Goal: Find specific page/section: Find specific page/section

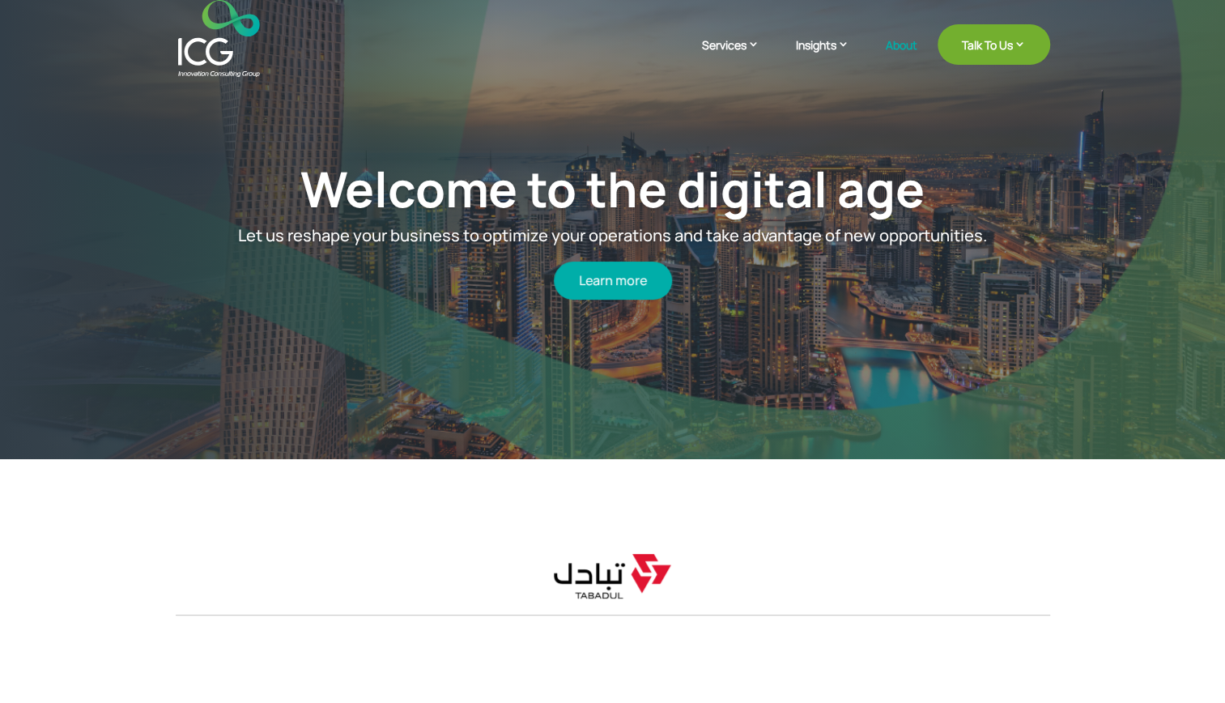
click at [901, 48] on link "About" at bounding box center [902, 58] width 32 height 38
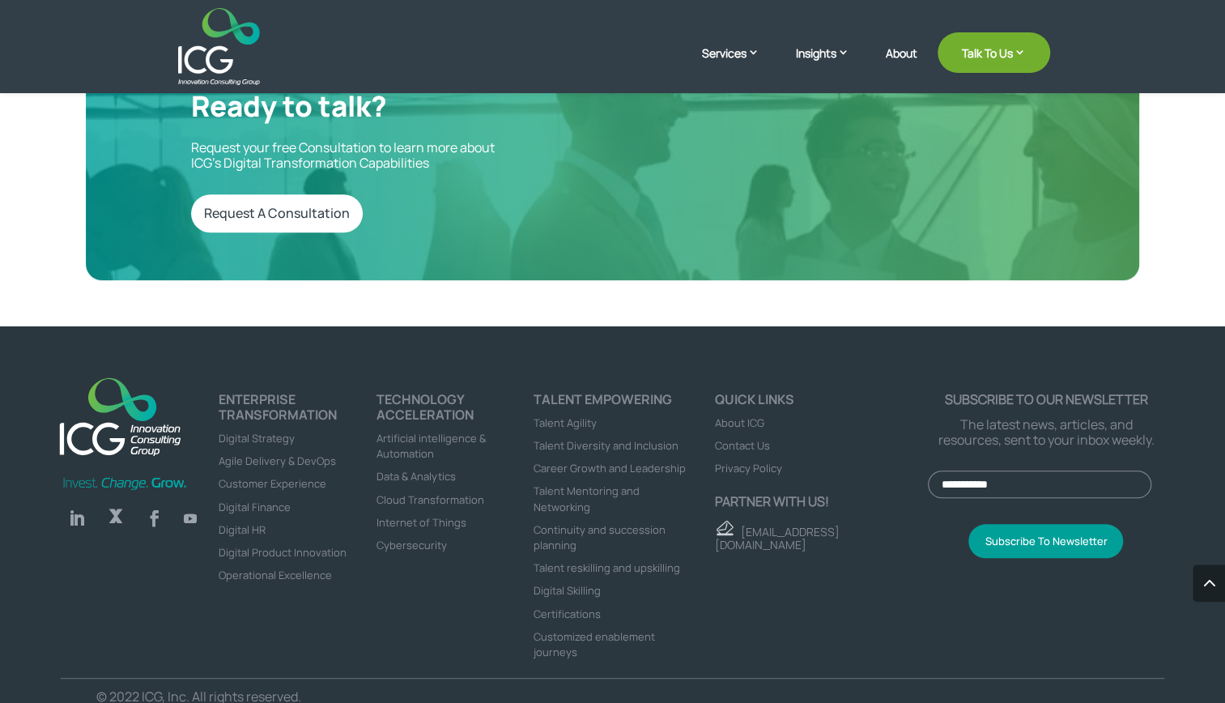
scroll to position [4348, 0]
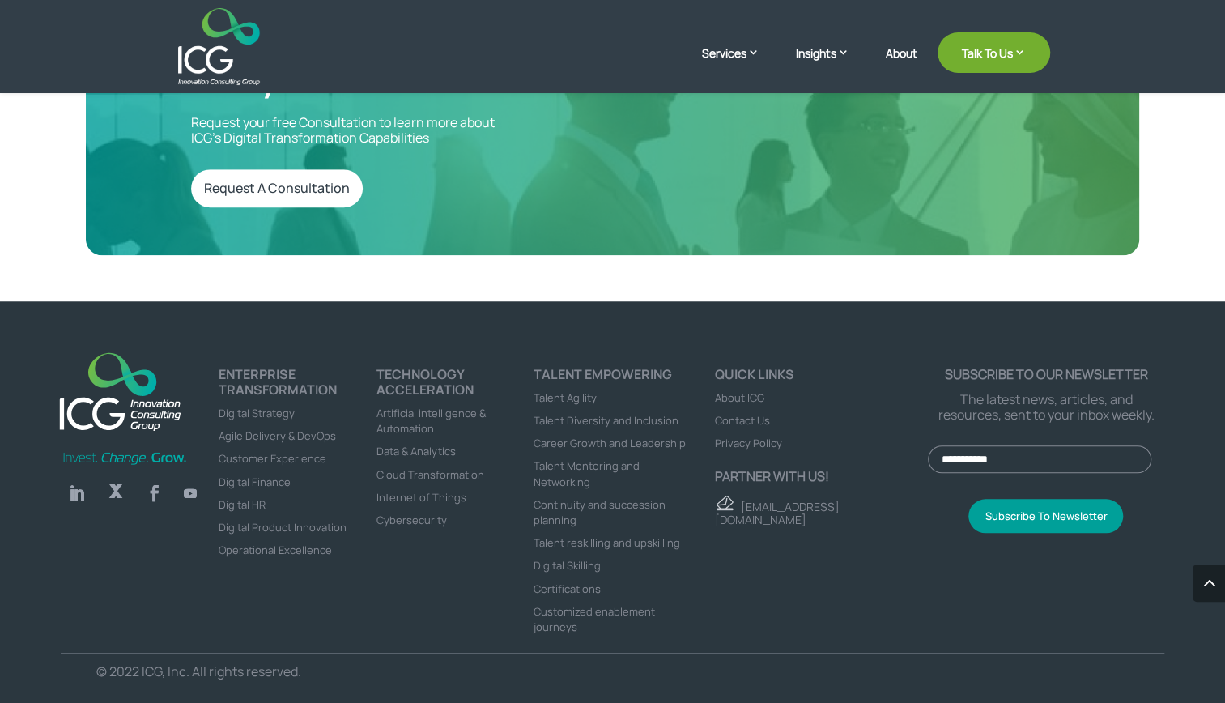
click at [1018, 75] on div at bounding box center [613, 46] width 874 height 77
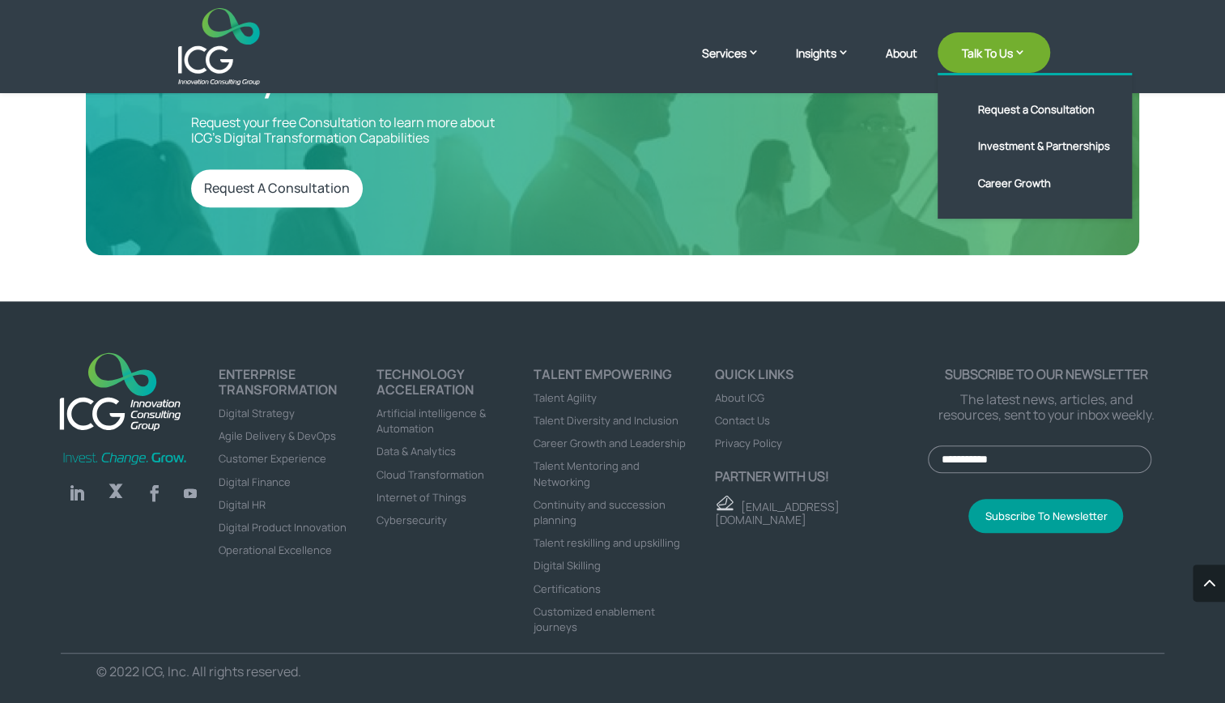
click at [996, 65] on link "Talk To Us" at bounding box center [994, 52] width 113 height 40
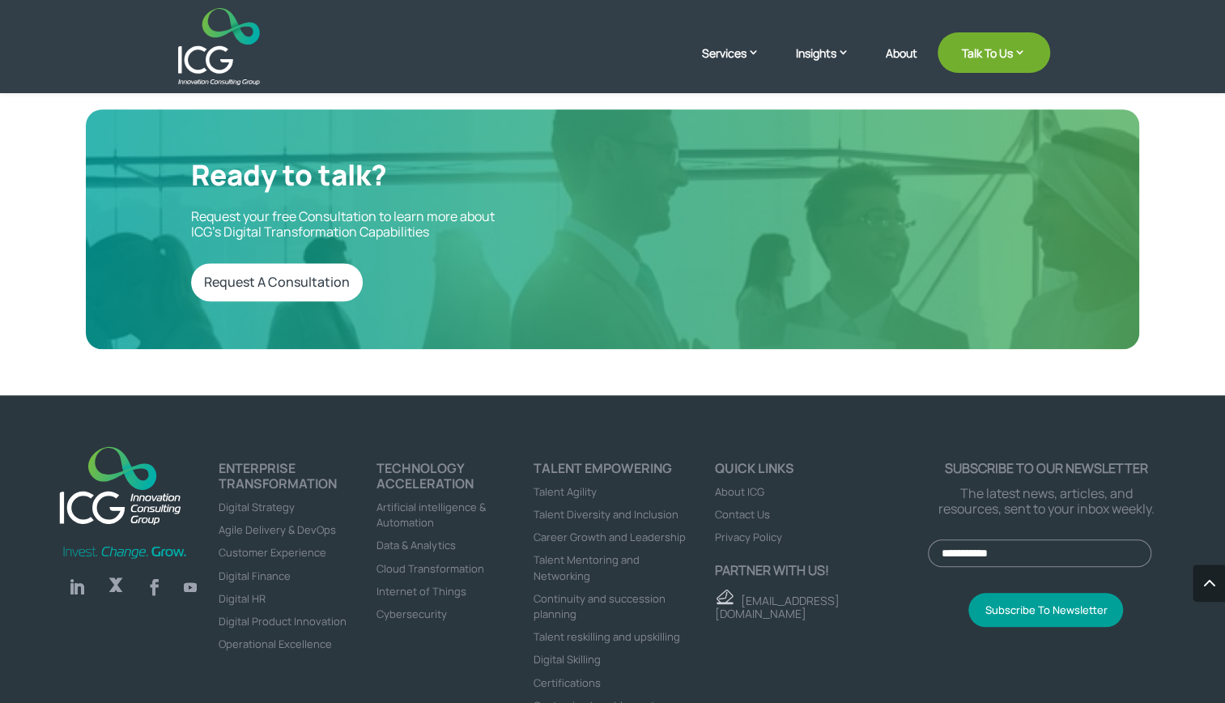
scroll to position [4346, 0]
